Goal: Task Accomplishment & Management: Manage account settings

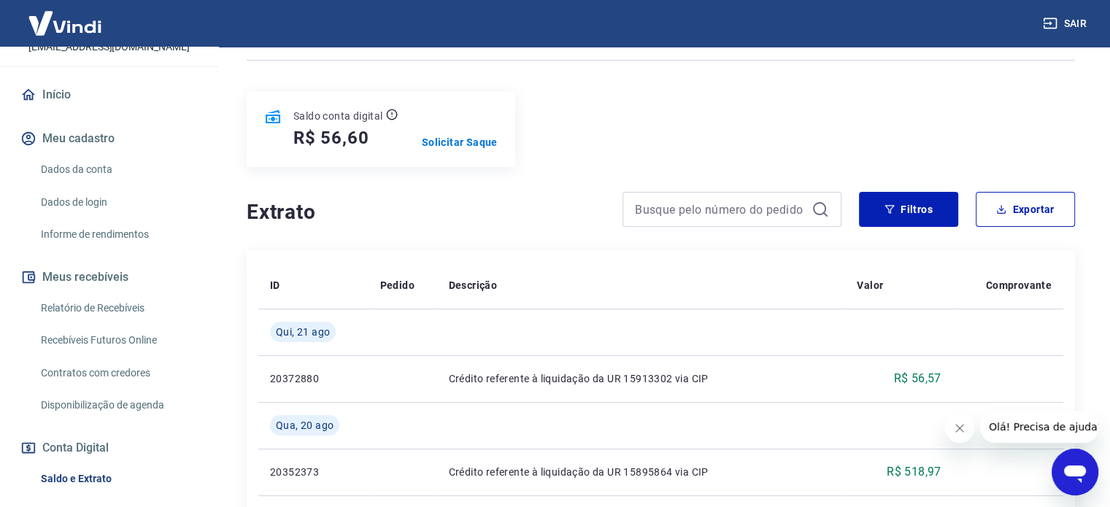
scroll to position [146, 0]
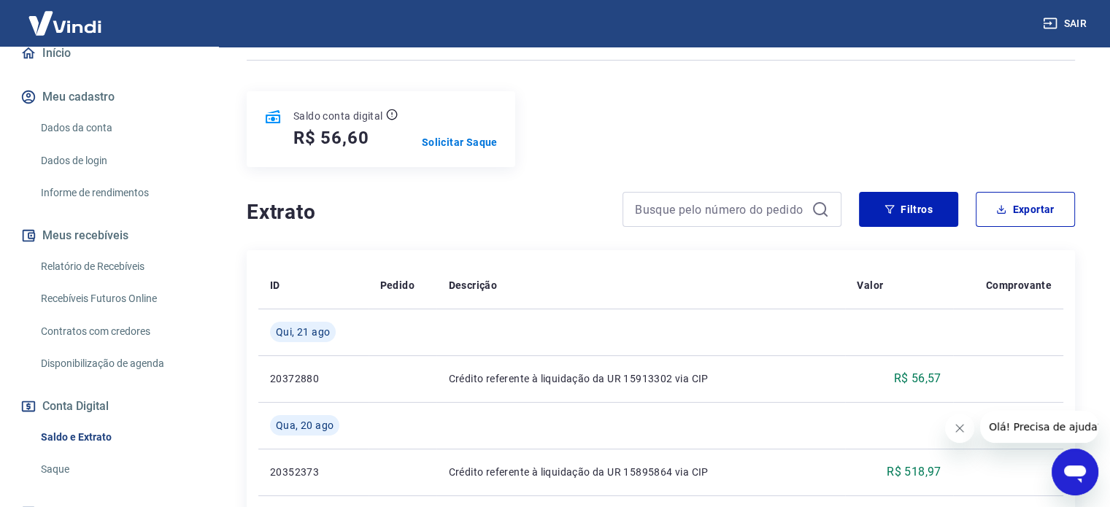
click at [74, 440] on link "Saldo e Extrato" at bounding box center [118, 438] width 166 height 30
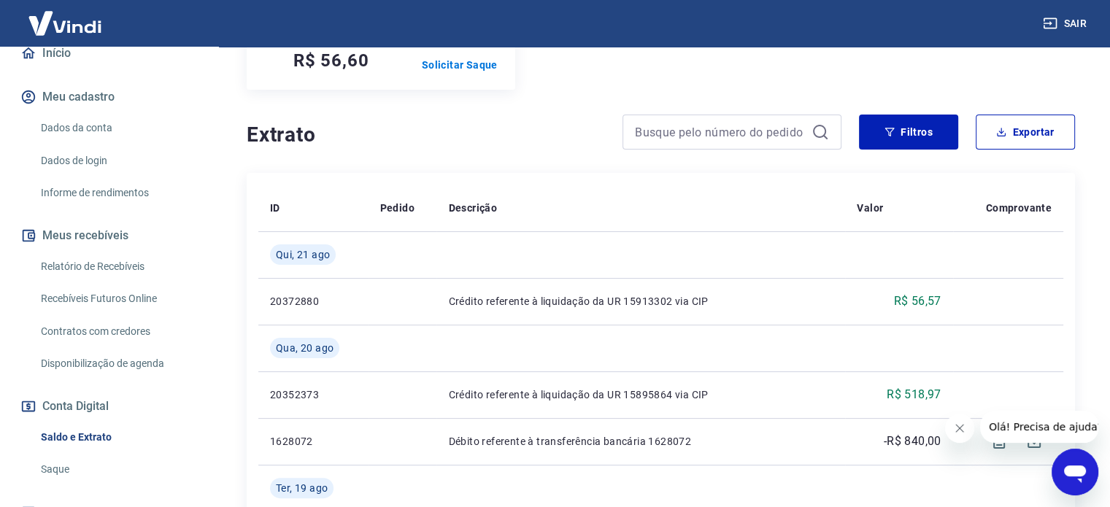
scroll to position [73, 0]
